Goal: Task Accomplishment & Management: Manage account settings

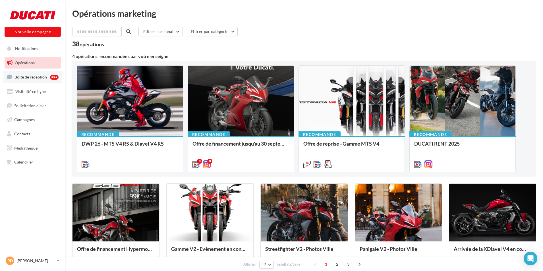
click at [40, 80] on link "Boîte de réception 99+" at bounding box center [32, 77] width 59 height 12
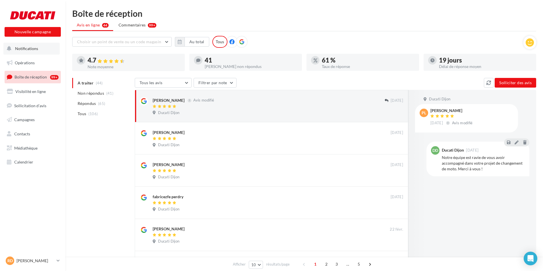
click at [54, 51] on button "Notifications" at bounding box center [31, 49] width 56 height 12
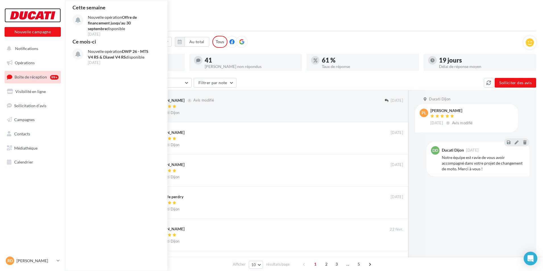
click at [54, 9] on div at bounding box center [33, 15] width 46 height 14
